Goal: Navigation & Orientation: Go to known website

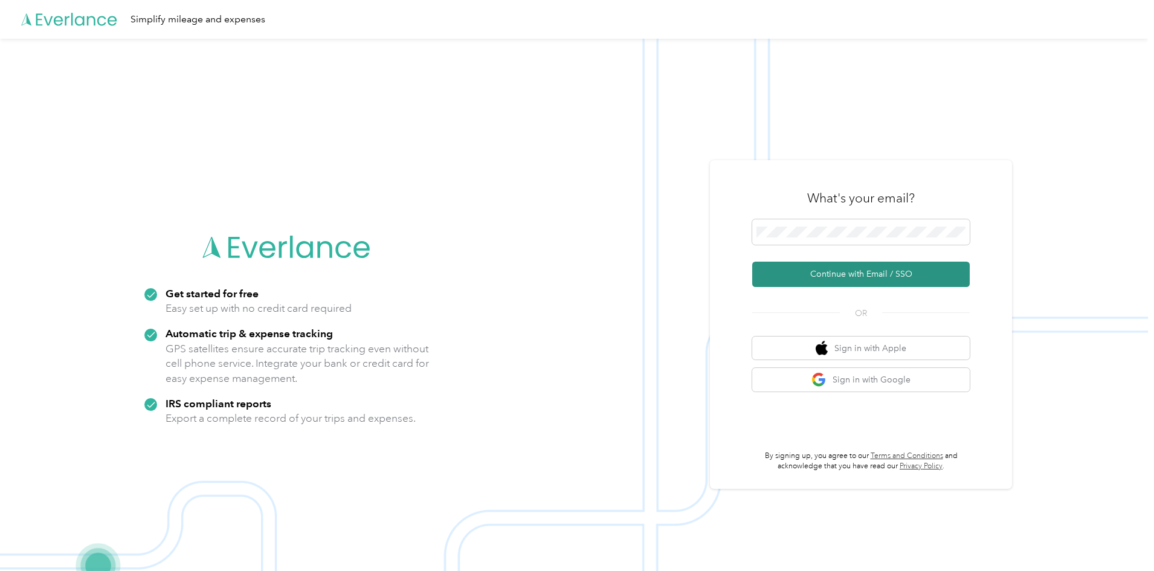
click at [835, 269] on button "Continue with Email / SSO" at bounding box center [860, 274] width 217 height 25
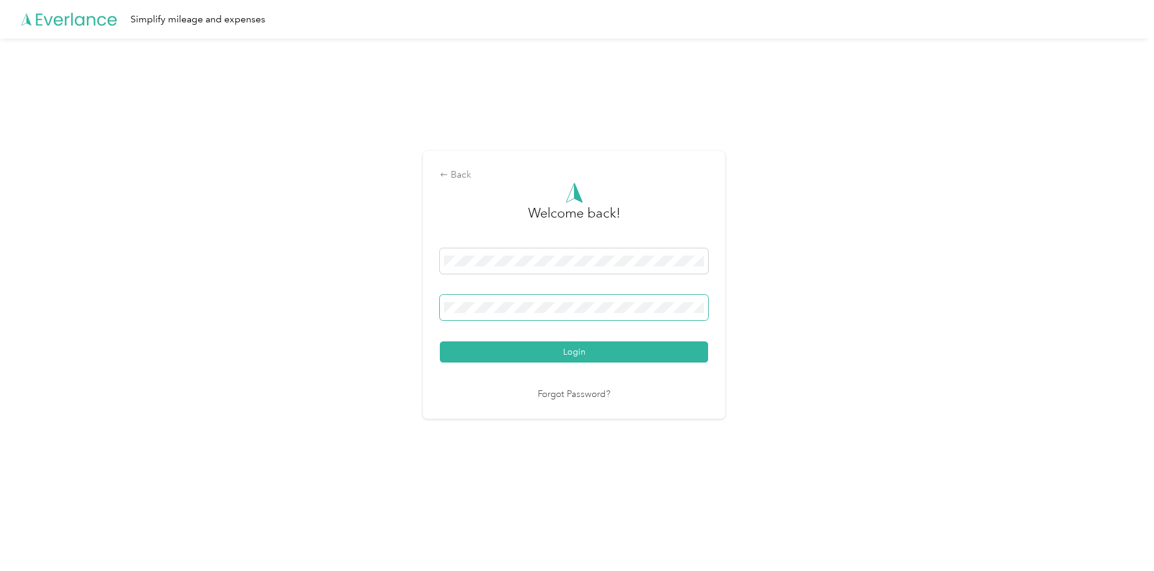
click at [440, 341] on button "Login" at bounding box center [574, 351] width 268 height 21
